Goal: Task Accomplishment & Management: Complete application form

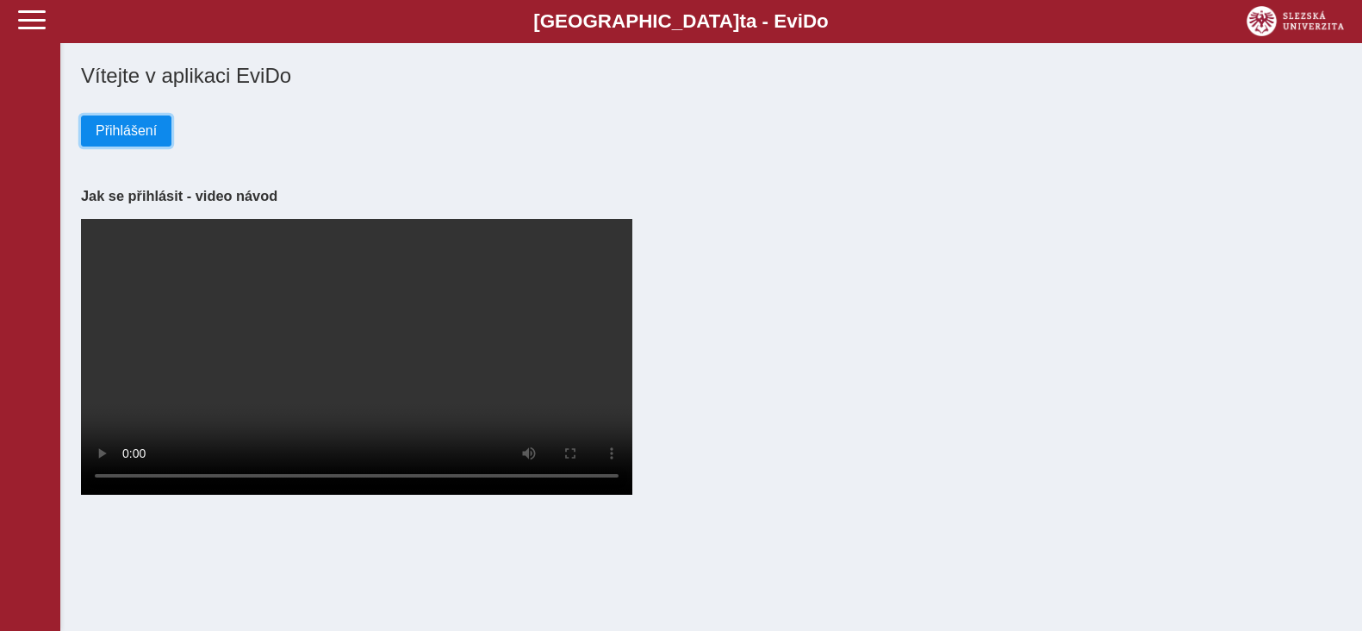
click at [145, 134] on span "Přihlášení" at bounding box center [126, 131] width 61 height 16
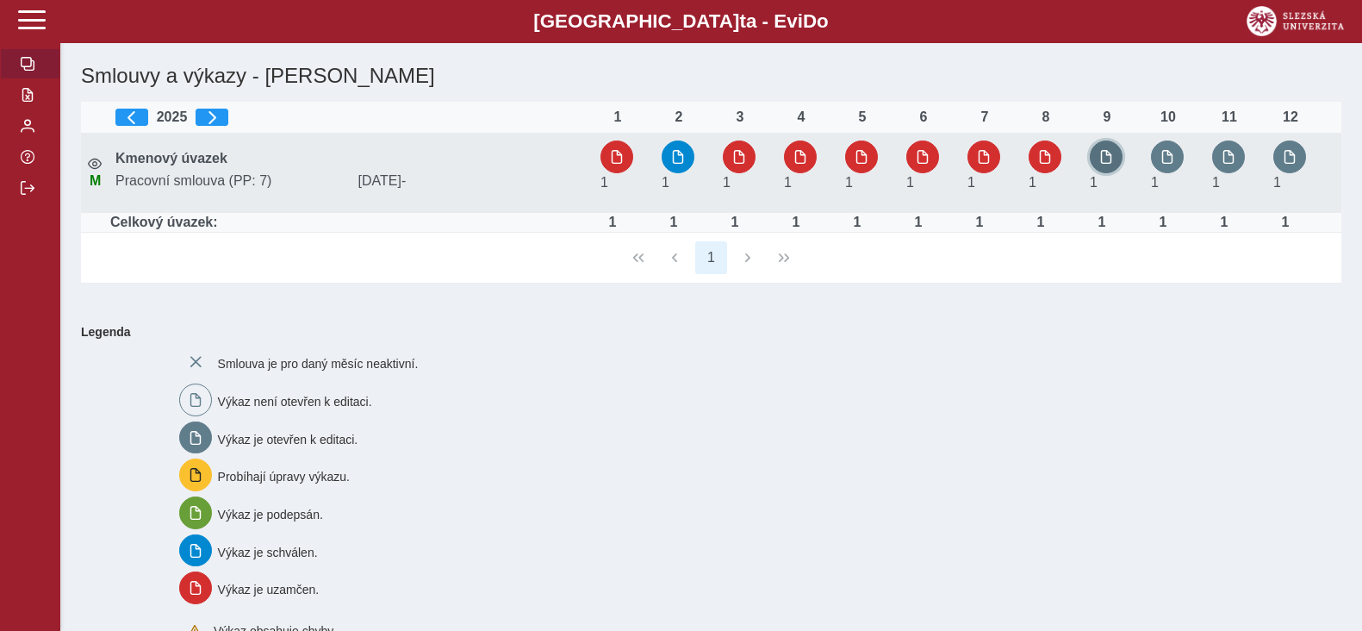
click at [1106, 158] on span "button" at bounding box center [1107, 157] width 14 height 14
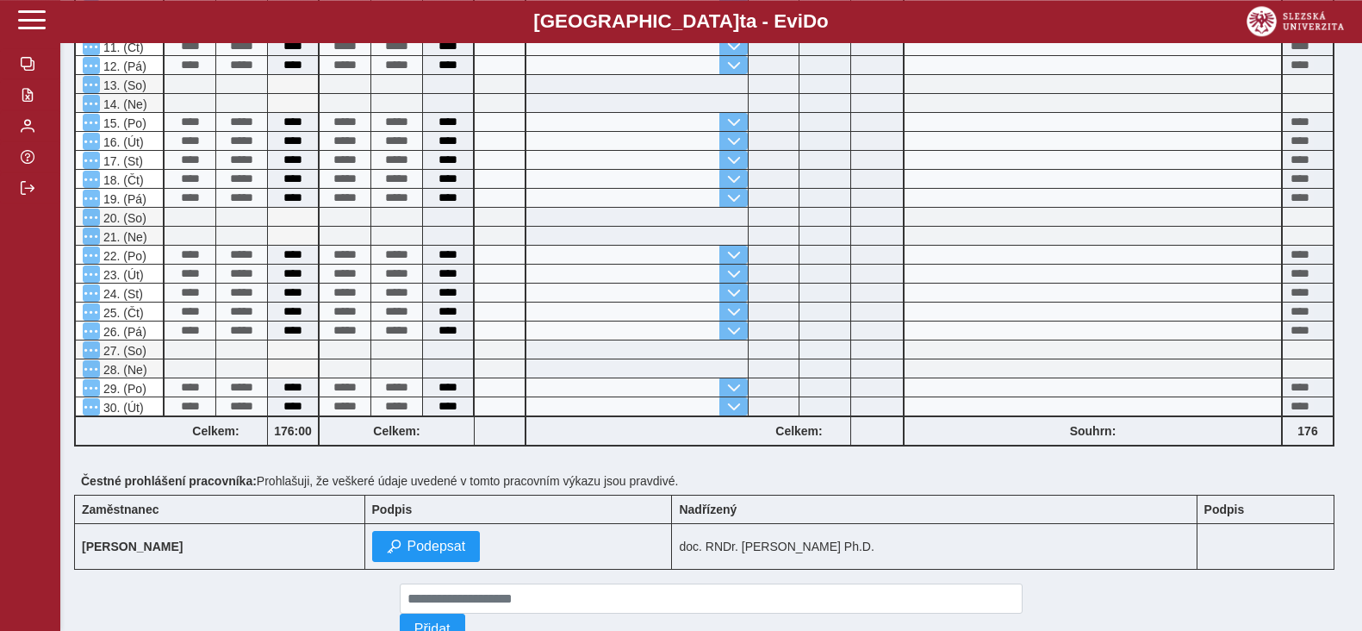
scroll to position [645, 0]
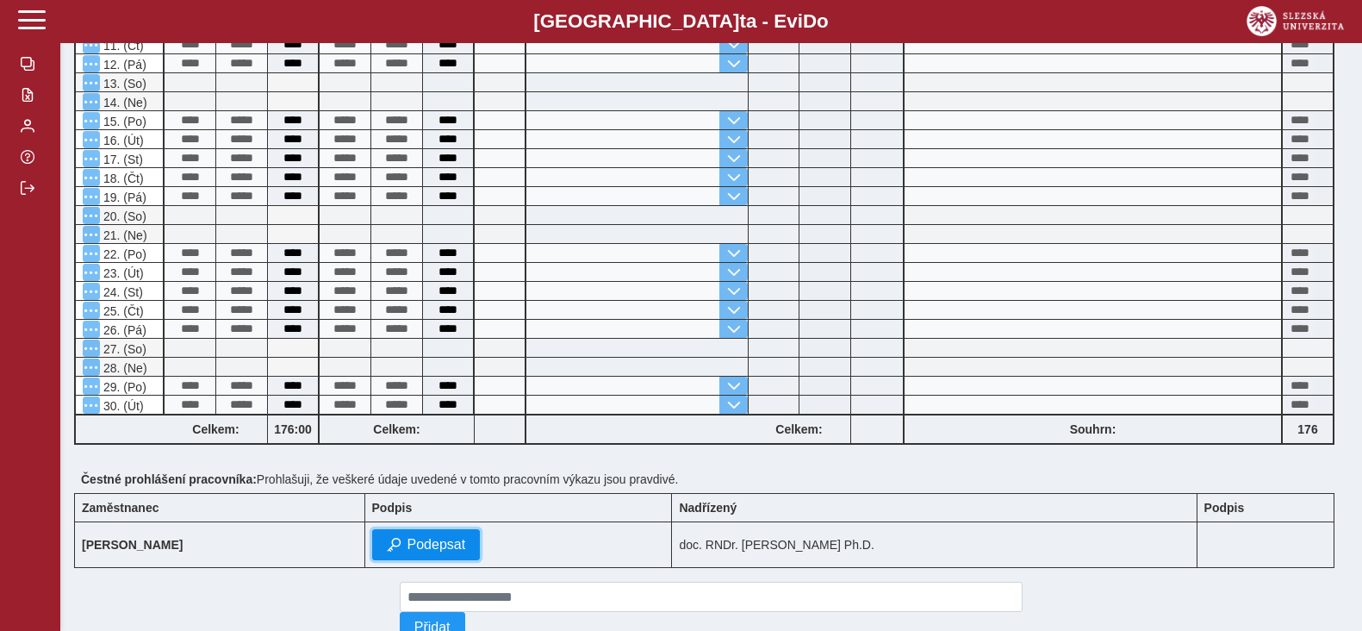
click at [466, 537] on span "Podepsat" at bounding box center [437, 545] width 59 height 16
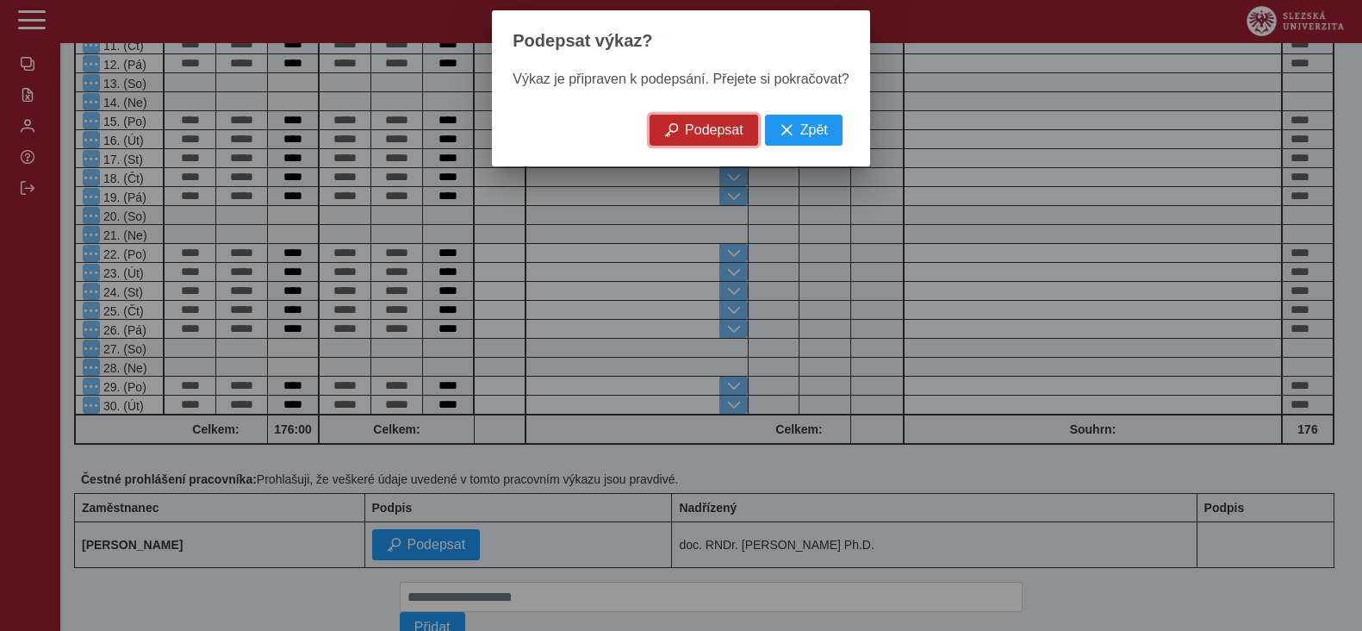
click at [686, 132] on span "Podepsat" at bounding box center [714, 130] width 59 height 16
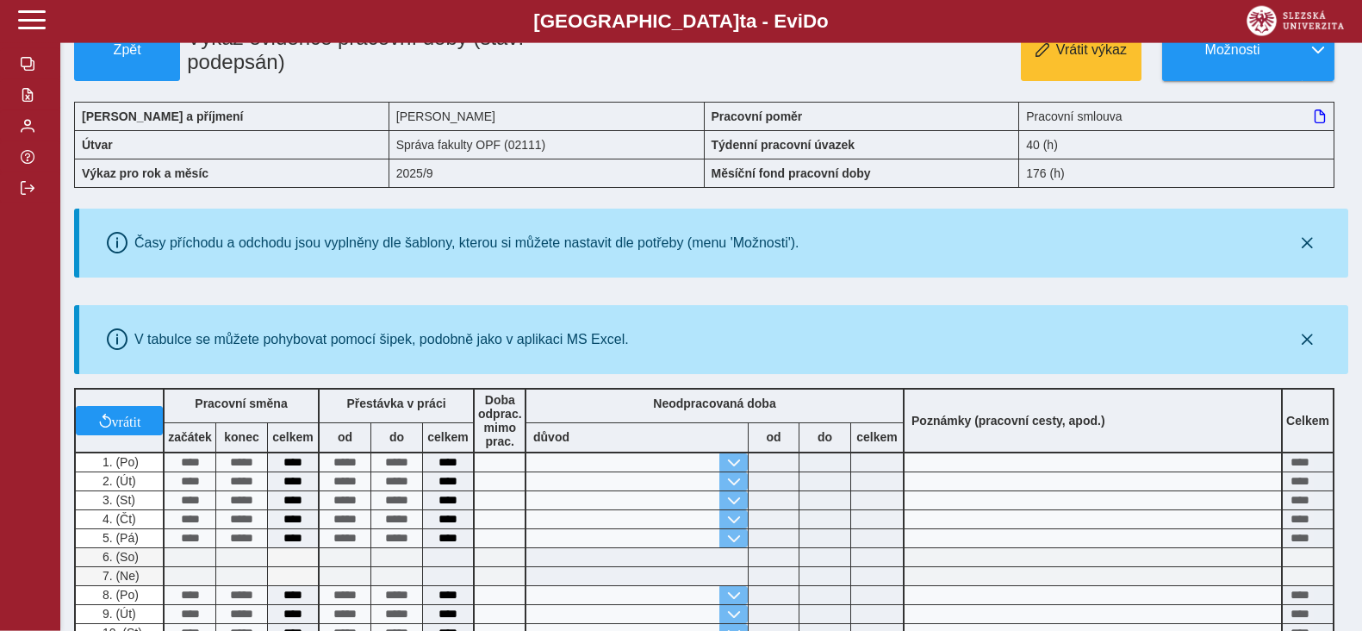
scroll to position [0, 0]
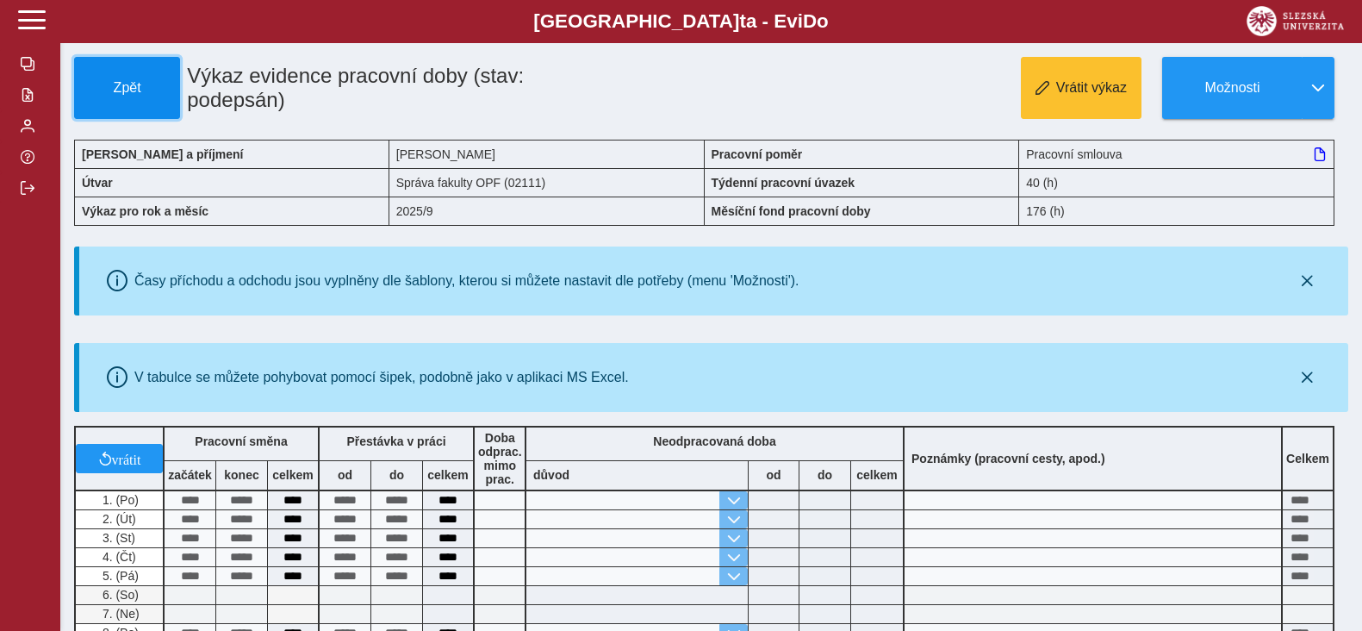
click at [140, 90] on span "Zpět" at bounding box center [127, 88] width 90 height 16
